Goal: Task Accomplishment & Management: Complete application form

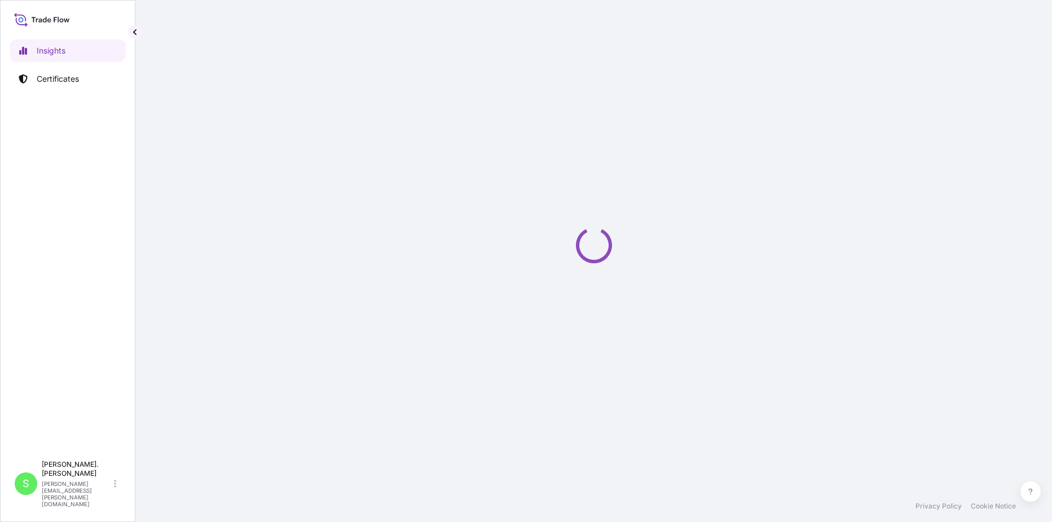
select select "2025"
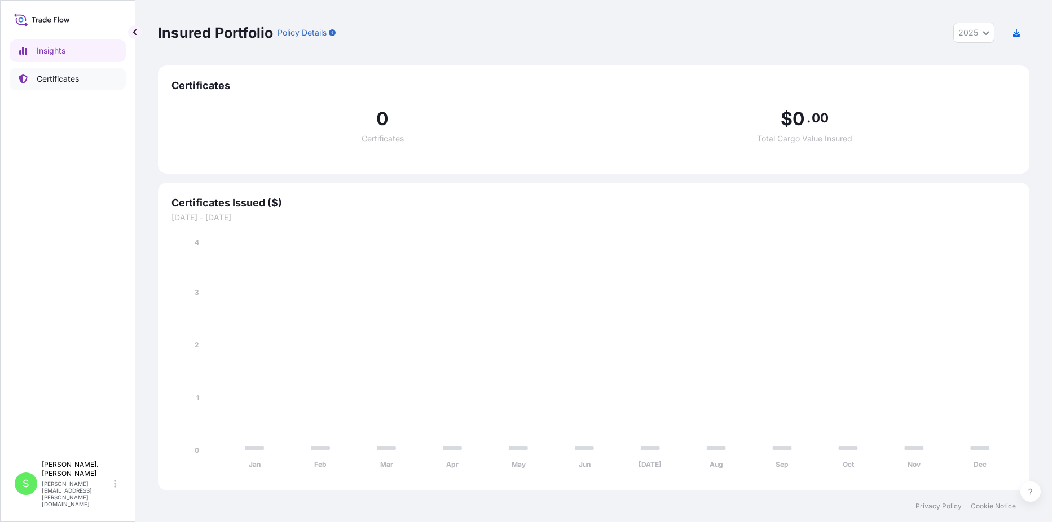
click at [66, 79] on p "Certificates" at bounding box center [58, 78] width 42 height 11
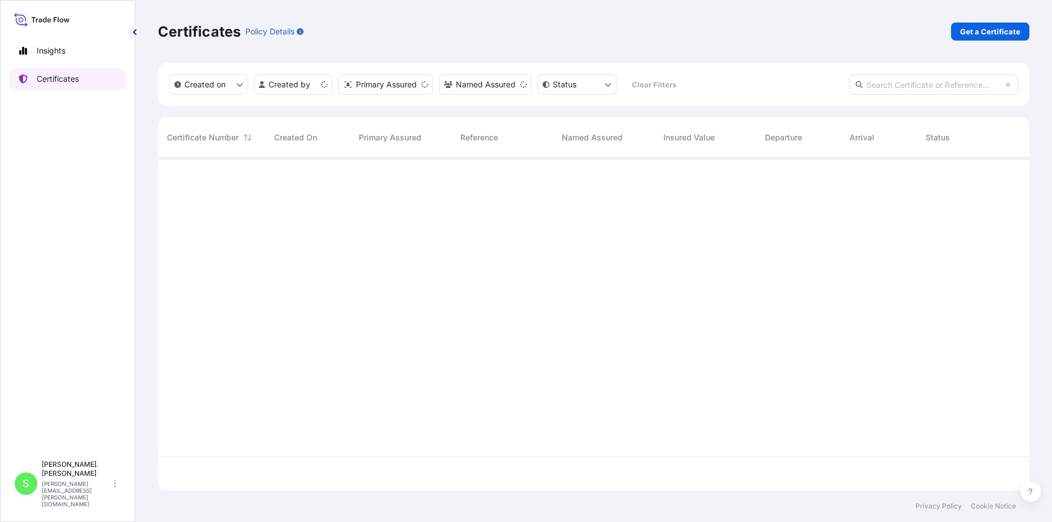
scroll to position [330, 863]
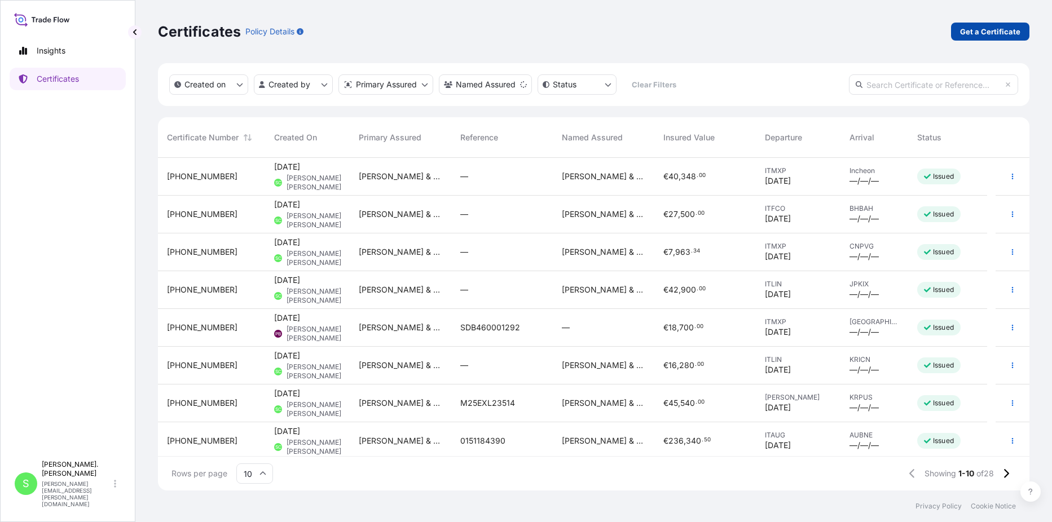
click at [982, 30] on p "Get a Certificate" at bounding box center [990, 31] width 60 height 11
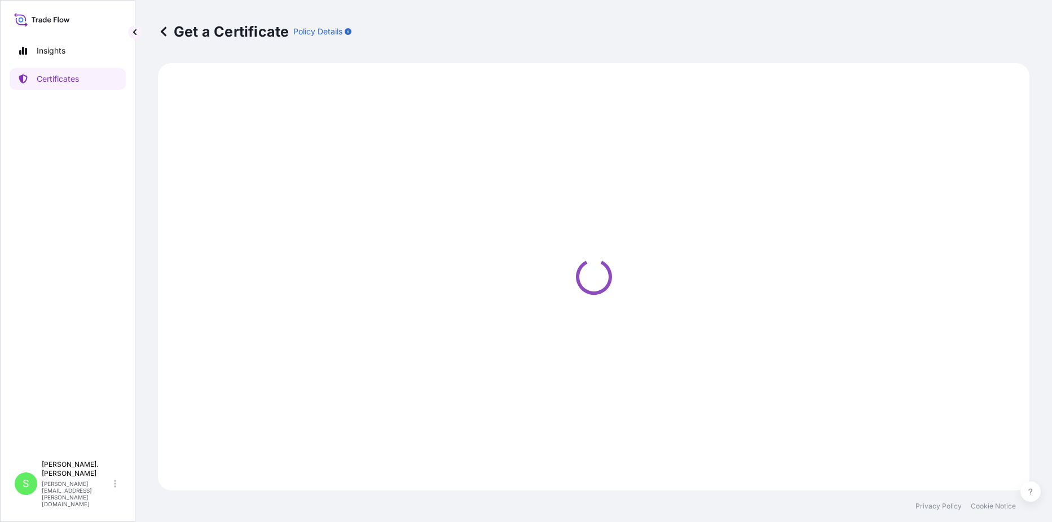
select select "Road / Inland"
select select "Sea"
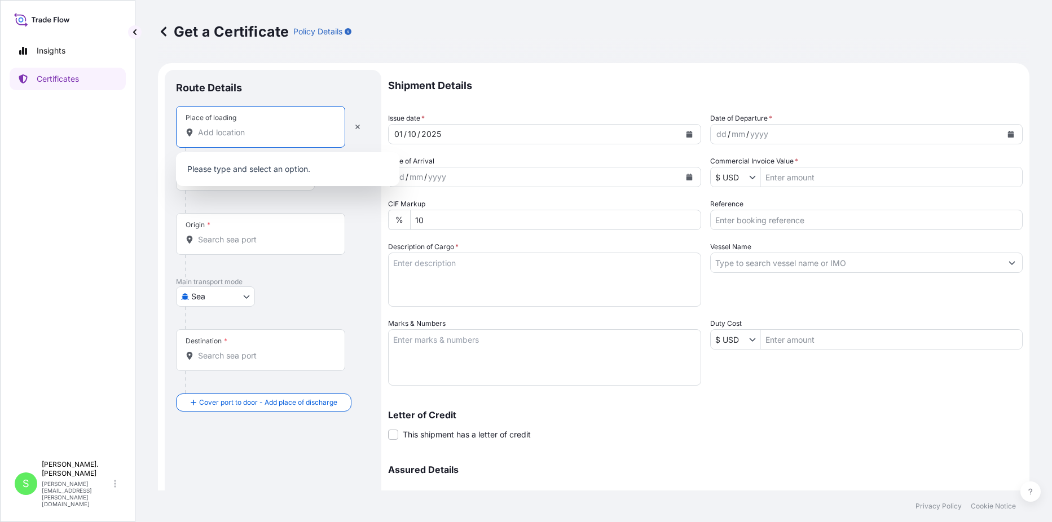
click at [233, 132] on input "Place of loading" at bounding box center [264, 132] width 133 height 11
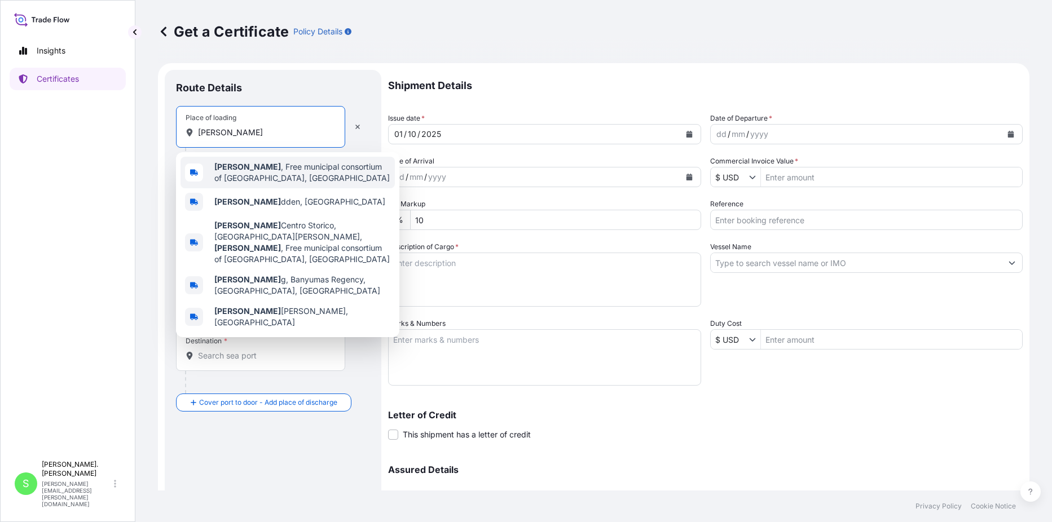
click at [250, 164] on span "Noto , Free municipal consortium of Syracuse, Italy" at bounding box center [302, 172] width 176 height 23
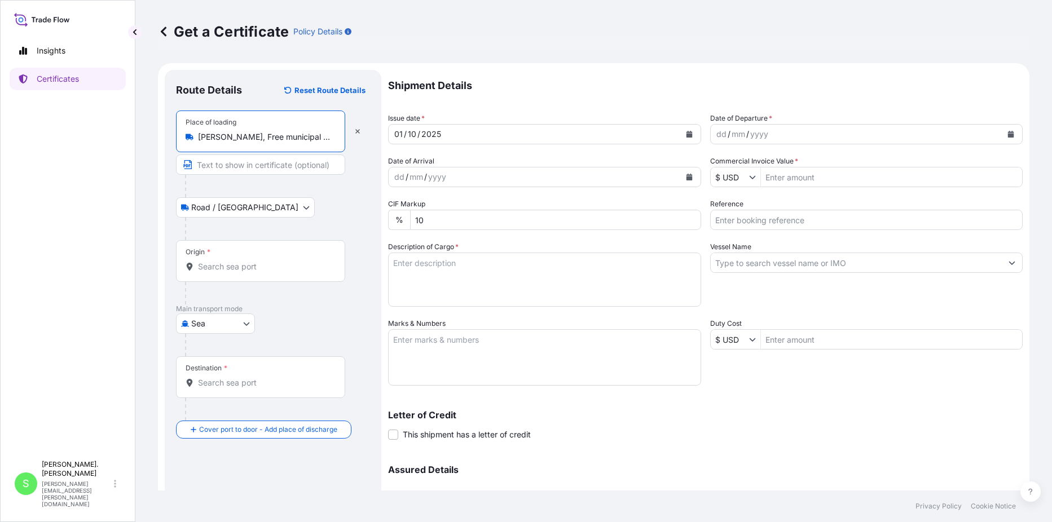
type input "Noto, Free municipal consortium of Syracuse, Italy"
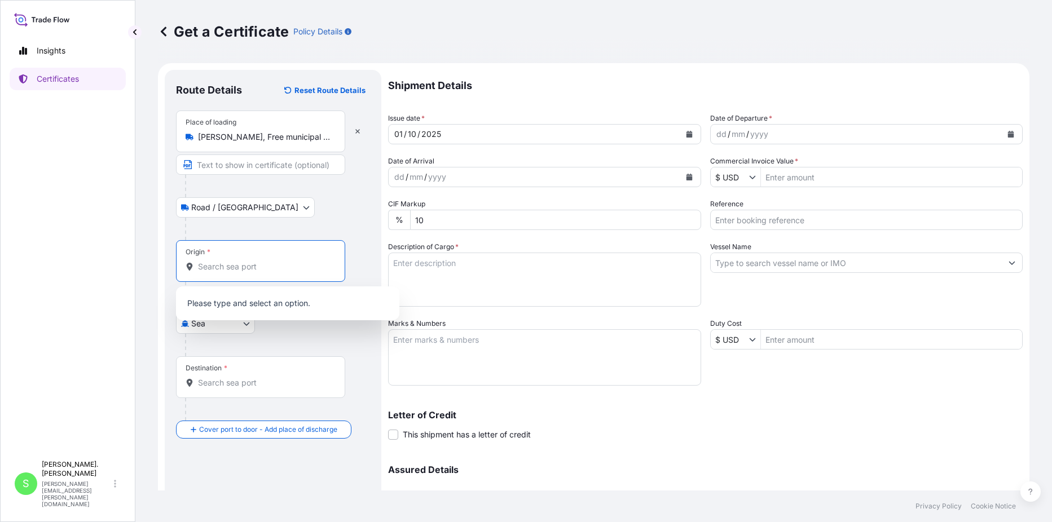
click at [271, 264] on input "Origin *" at bounding box center [264, 266] width 133 height 11
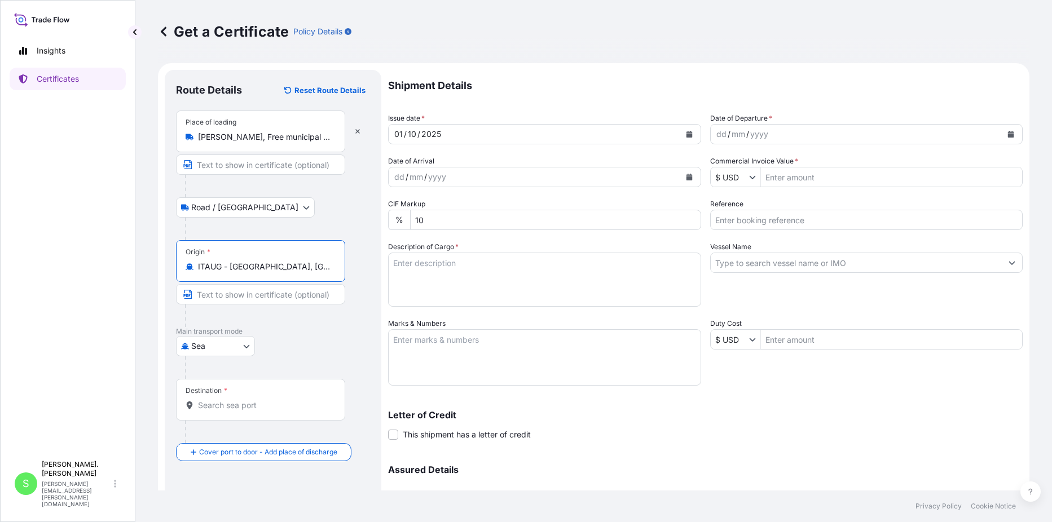
type input "ITAUG - Augusta, Italy"
click at [217, 404] on input "Destination *" at bounding box center [264, 405] width 133 height 11
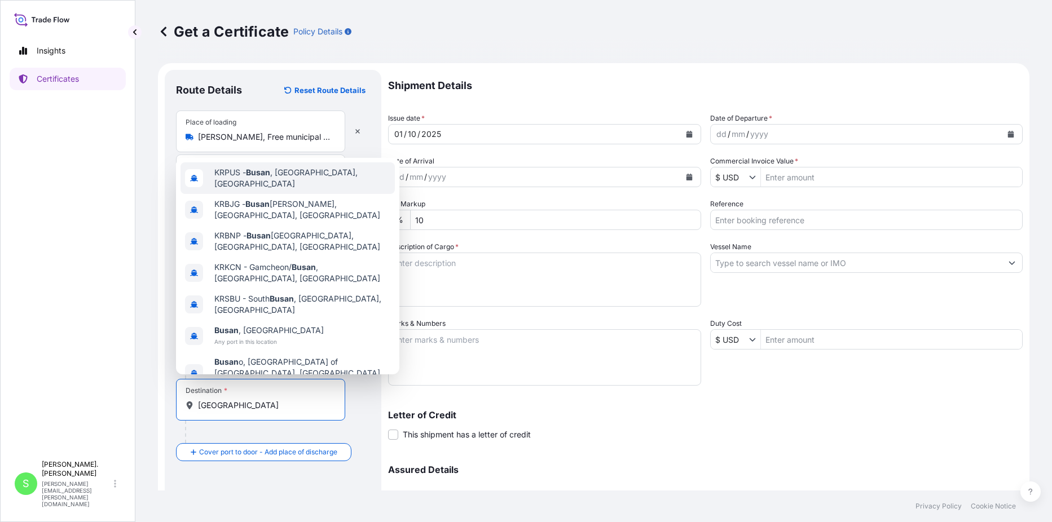
click at [279, 183] on span "KRPUS - Busan , Korea, South" at bounding box center [302, 178] width 176 height 23
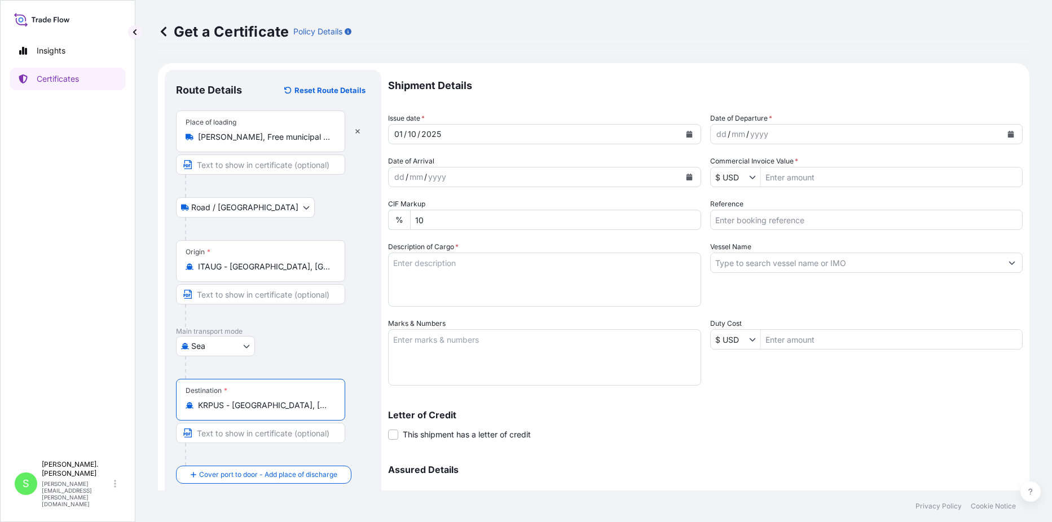
type input "KRPUS - Busan, Korea, South"
click at [774, 133] on div "dd / mm / yyyy" at bounding box center [857, 134] width 292 height 20
click at [1008, 135] on icon "Calendar" at bounding box center [1011, 134] width 6 height 7
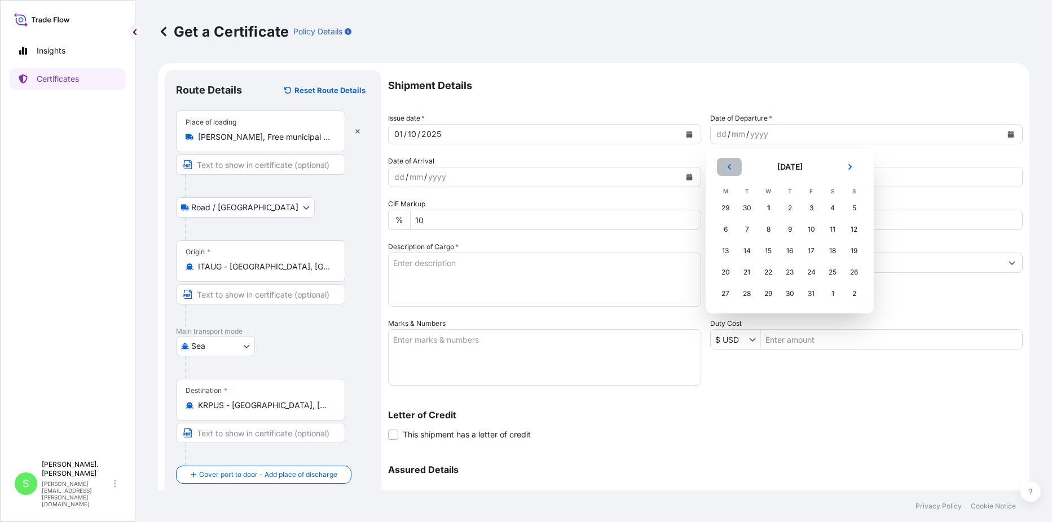
click at [729, 167] on icon "Previous" at bounding box center [728, 167] width 3 height 6
click at [811, 271] on div "26" at bounding box center [811, 272] width 20 height 20
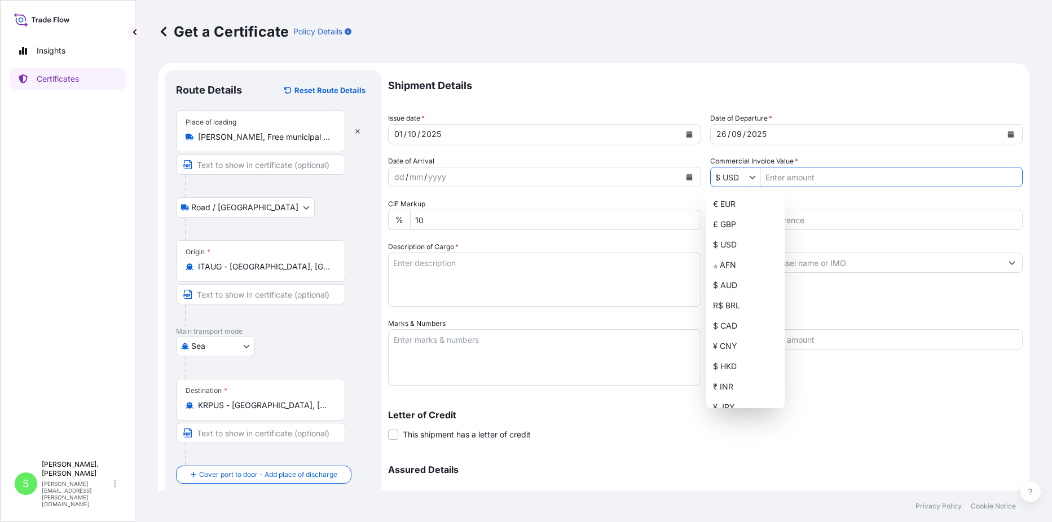
click at [752, 178] on button "Show suggestions" at bounding box center [754, 176] width 11 height 11
click at [727, 206] on div "€ EUR" at bounding box center [745, 204] width 74 height 20
type input "€ EUR"
click at [789, 180] on input "Commercial Invoice Value *" at bounding box center [892, 177] width 262 height 20
type input "85,950"
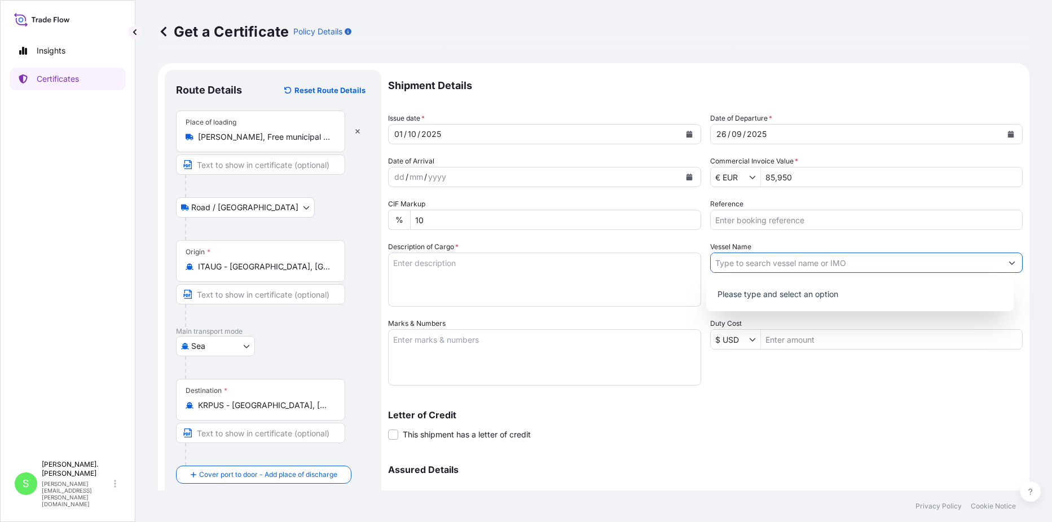
click at [1008, 265] on icon "Show suggestions" at bounding box center [1011, 262] width 7 height 7
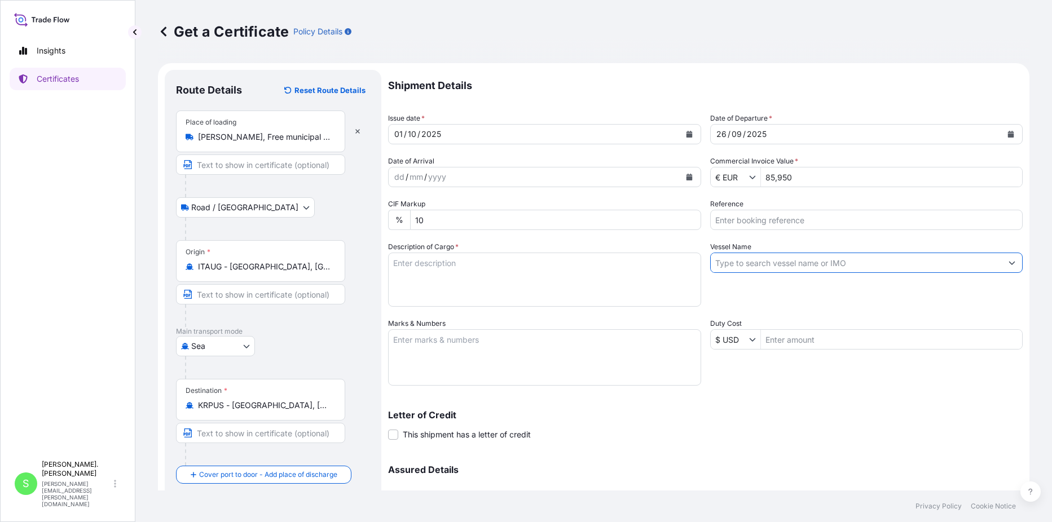
click at [423, 281] on textarea "Description of Cargo *" at bounding box center [544, 280] width 313 height 54
type textarea "200 BAGS ON 10 PLASTIC PALLETS OF CESAGUM LN1-200S LOCUST BEAN GUM"
click at [422, 343] on textarea "Marks & Numbers" at bounding box center [544, 357] width 313 height 56
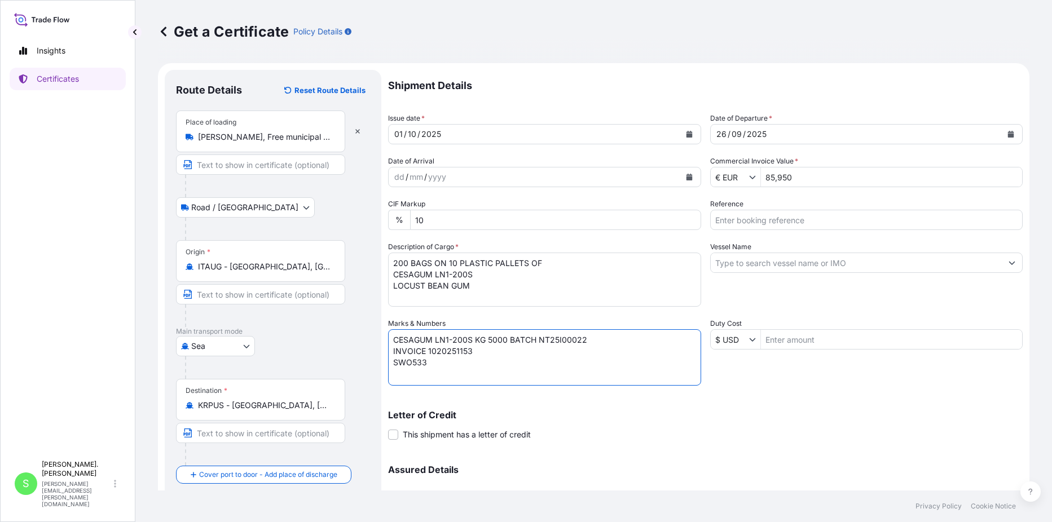
type textarea "CESAGUM LN1-200S KG 5000 BATCH NT25I00022 INVOICE 1020251153 SWO533"
click at [581, 416] on p "Letter of Credit" at bounding box center [705, 415] width 634 height 9
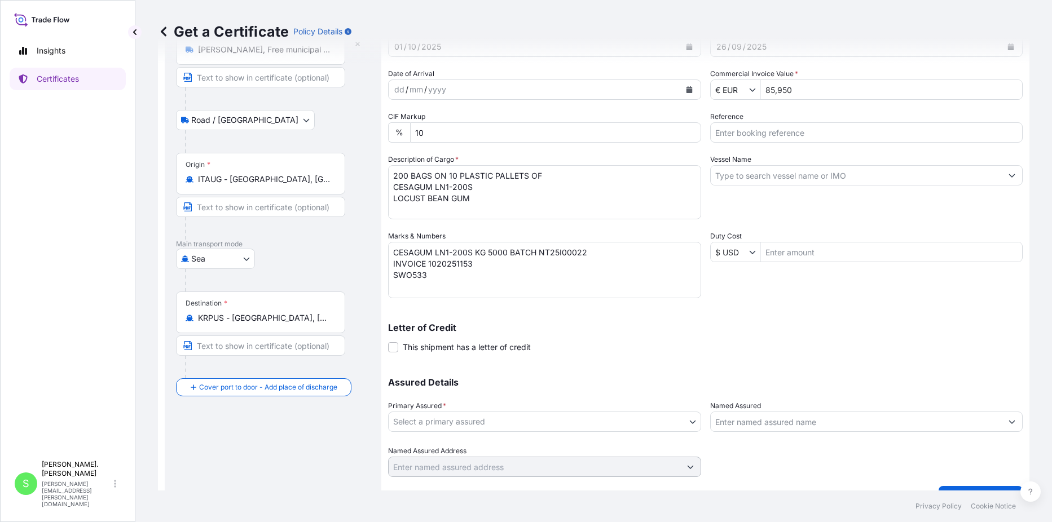
scroll to position [112, 0]
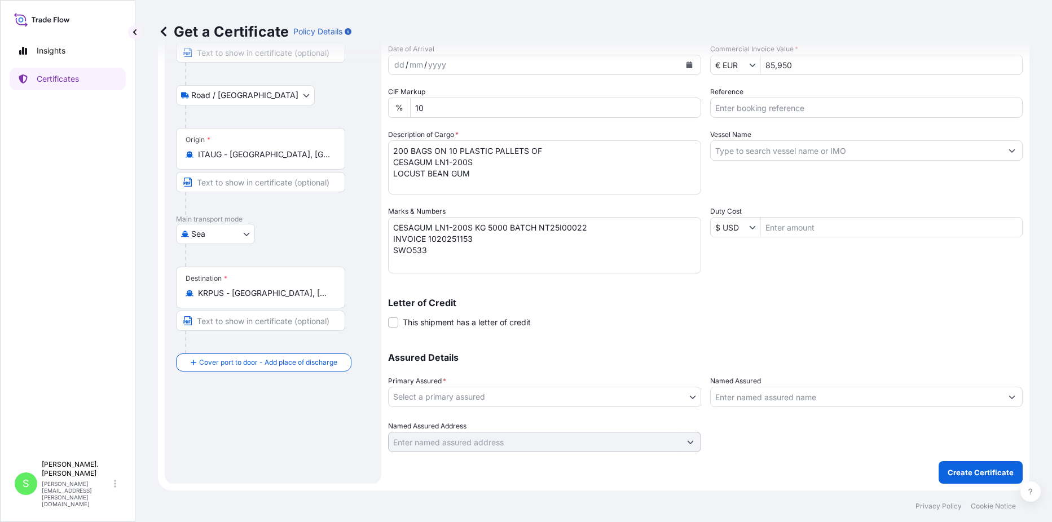
click at [476, 396] on body "Insights Certificates S Salvatore. Cianci salvatore.cianci@tateandlyle.com Get …" at bounding box center [526, 261] width 1052 height 522
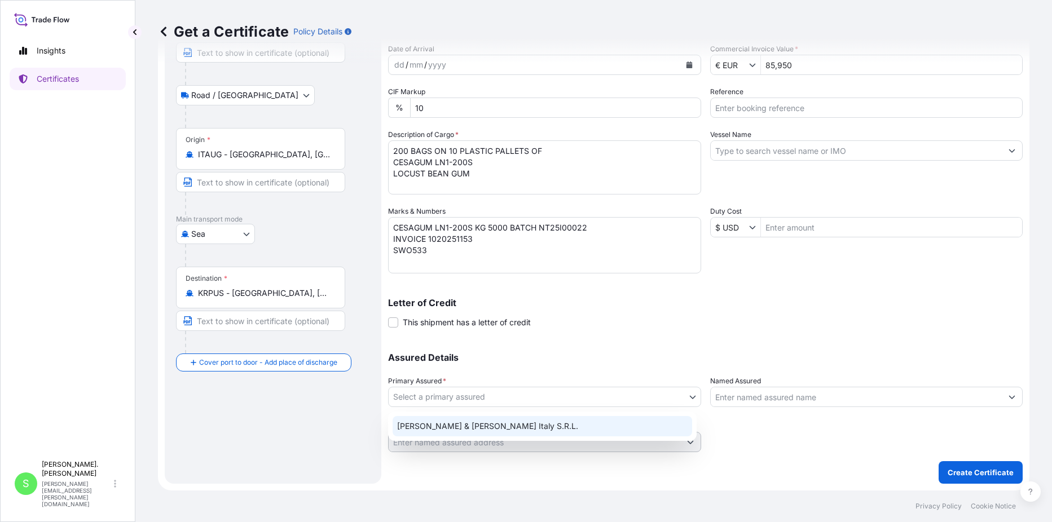
click at [462, 422] on div "Tate & Lyle Italy S.R.L." at bounding box center [541, 426] width 299 height 20
select select "31672"
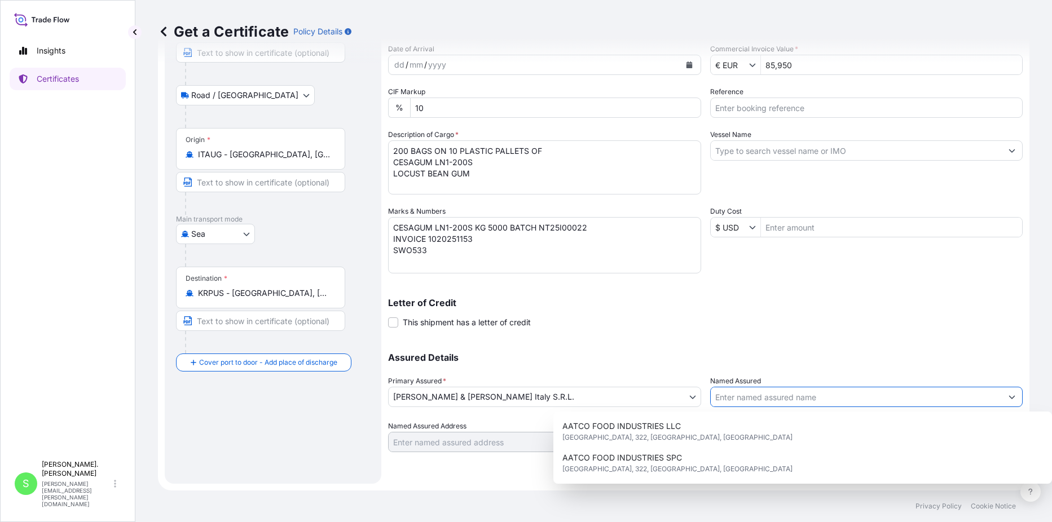
click at [774, 399] on input "Named Assured" at bounding box center [857, 397] width 292 height 20
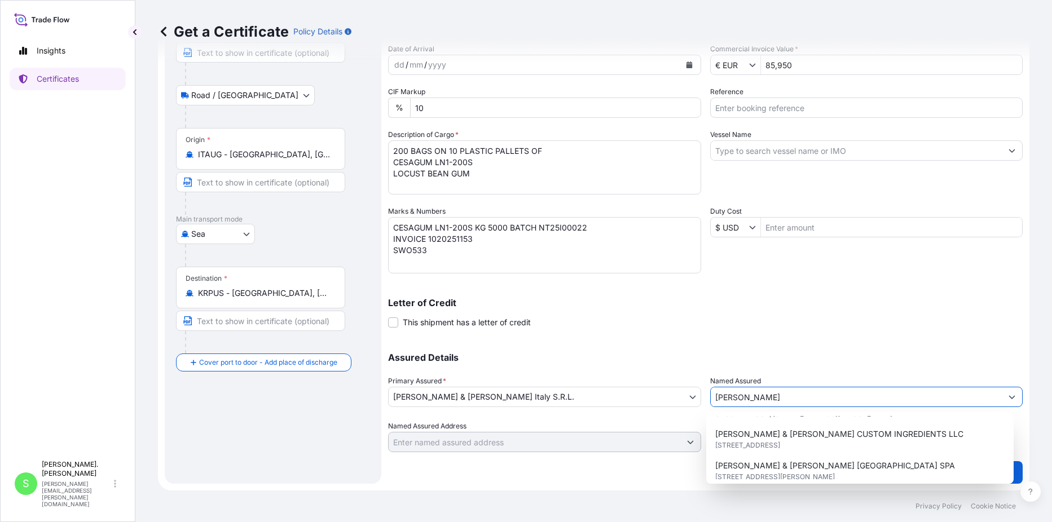
scroll to position [169, 0]
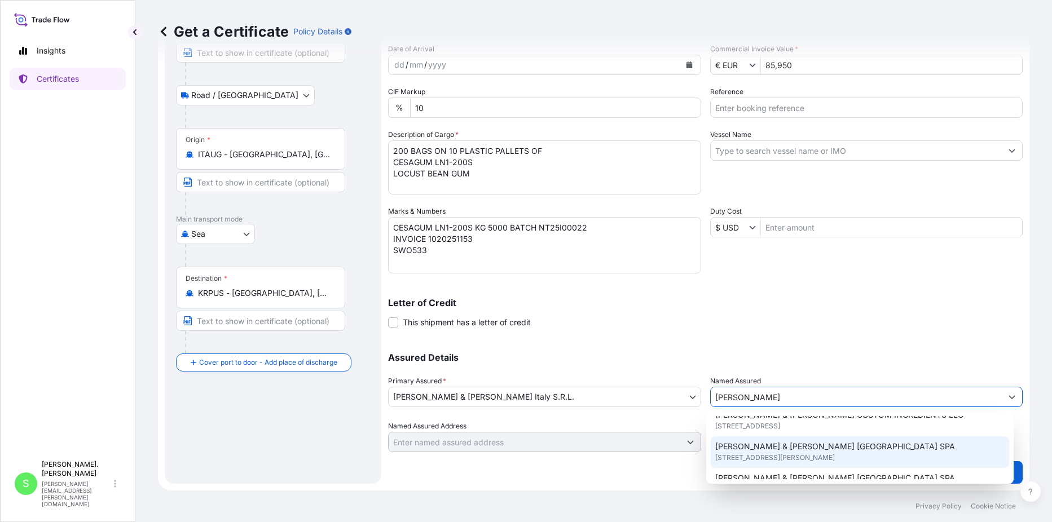
click at [782, 452] on span "TATE & LYLE ITALIA SPA" at bounding box center [835, 446] width 240 height 11
type input "TATE & LYLE ITALIA SPA"
type input "Via G. Verdi, 1, 20002 Ossona MI, Italy"
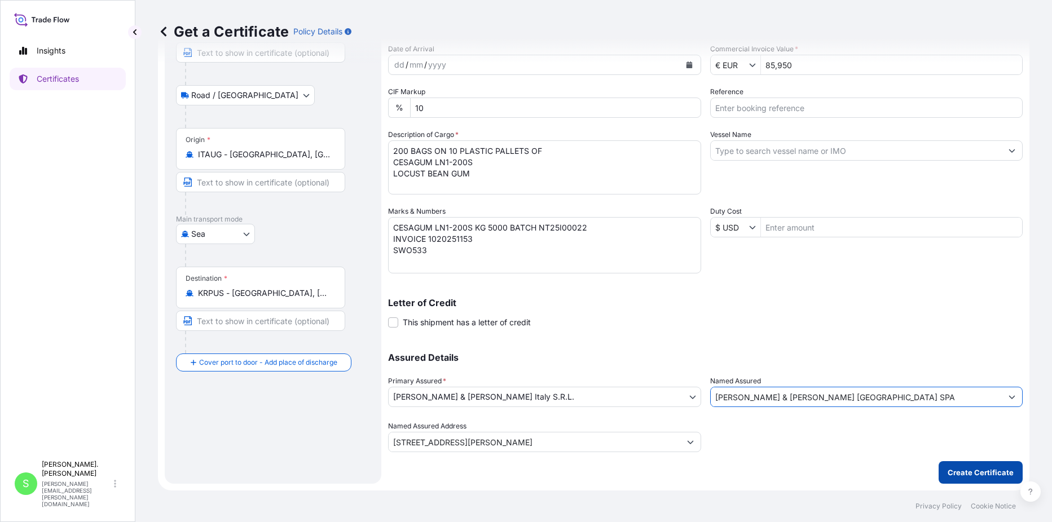
type input "TATE & LYLE ITALIA SPA"
click at [973, 469] on p "Create Certificate" at bounding box center [980, 472] width 66 height 11
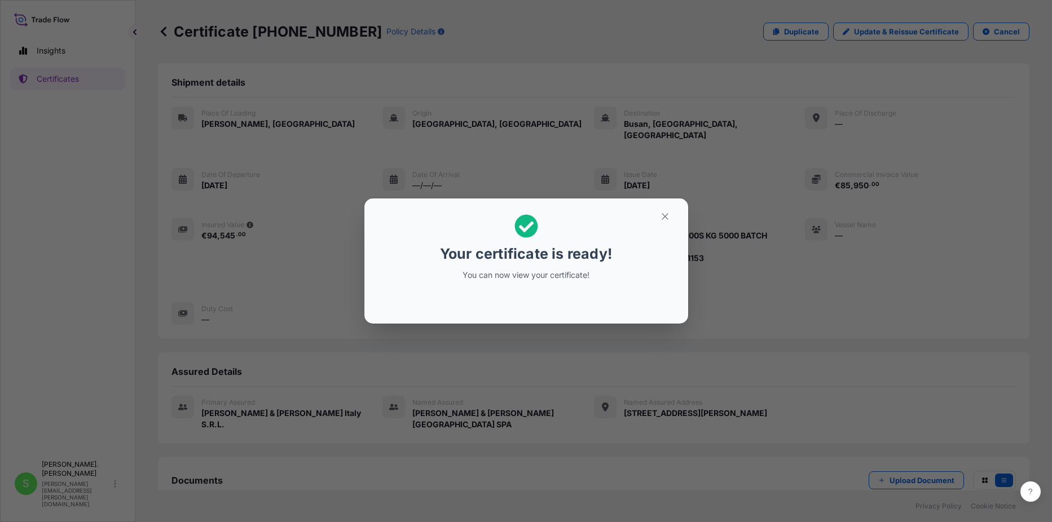
click at [585, 254] on p "Your certificate is ready!" at bounding box center [526, 254] width 172 height 18
click at [511, 275] on p "You can now view your certificate!" at bounding box center [526, 275] width 174 height 11
click at [664, 218] on icon "button" at bounding box center [665, 216] width 10 height 10
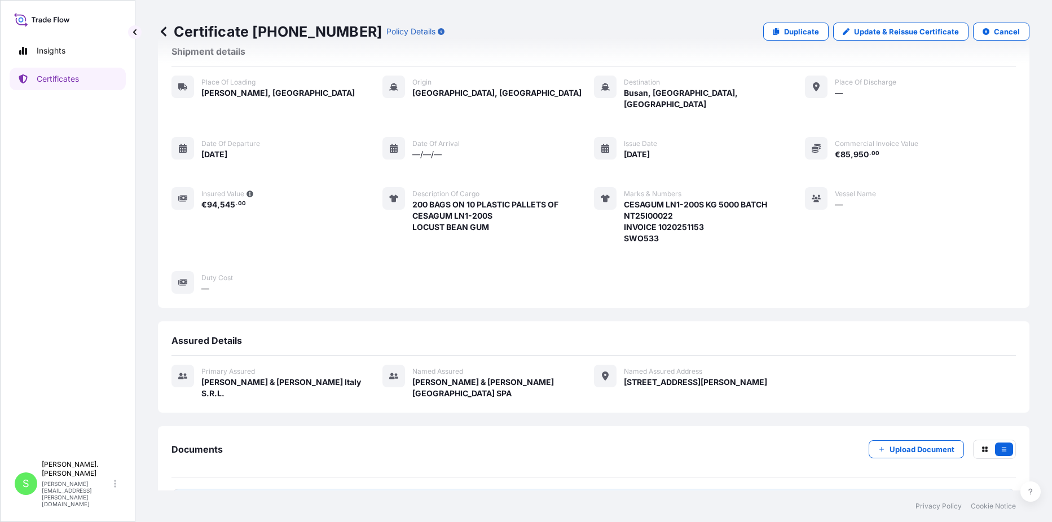
scroll to position [50, 0]
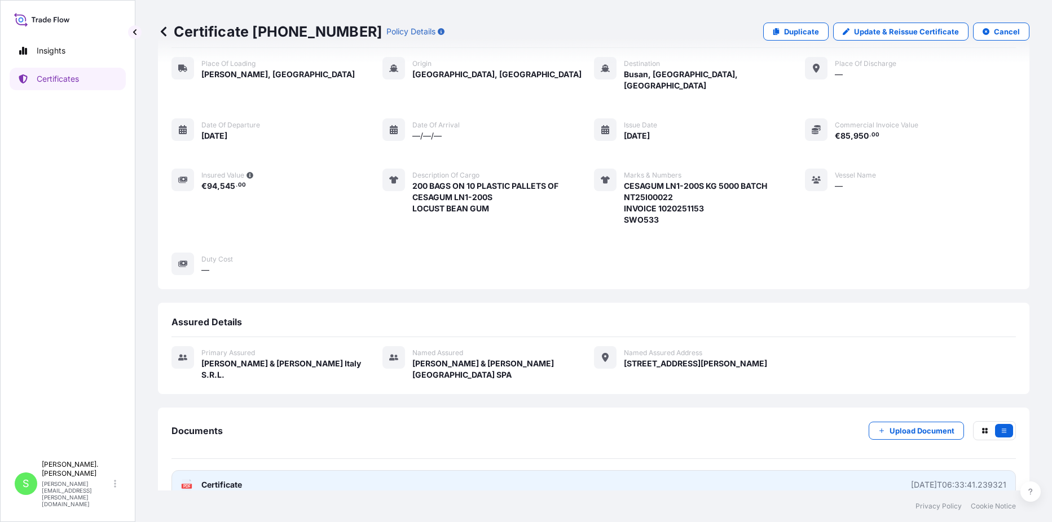
click at [224, 479] on span "Certificate" at bounding box center [221, 484] width 41 height 11
